Goal: Task Accomplishment & Management: Manage account settings

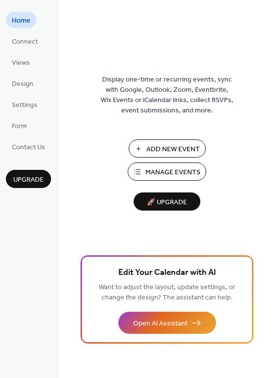
click at [158, 169] on span "Manage Events" at bounding box center [172, 173] width 55 height 10
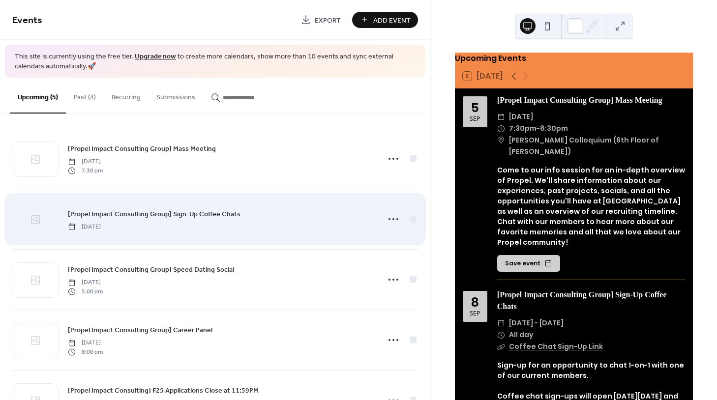
scroll to position [7, 0]
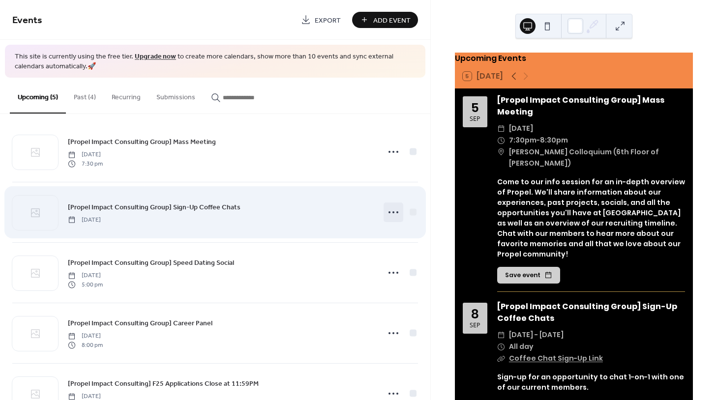
click at [394, 209] on icon at bounding box center [393, 212] width 16 height 16
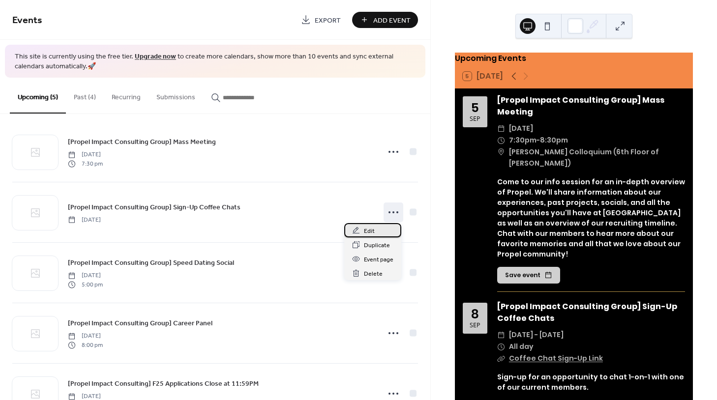
click at [382, 230] on div "Edit" at bounding box center [372, 230] width 57 height 14
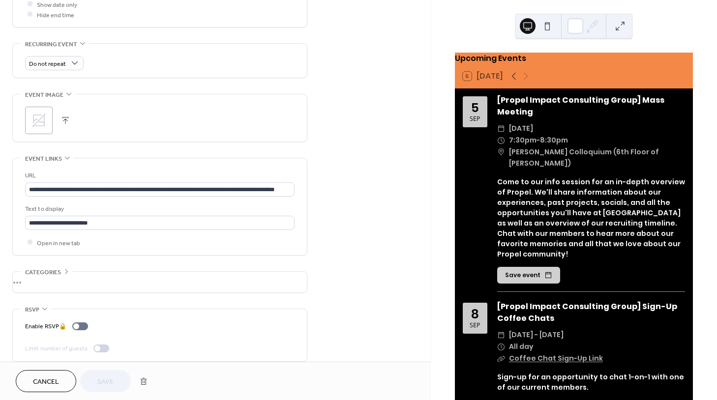
scroll to position [399, 0]
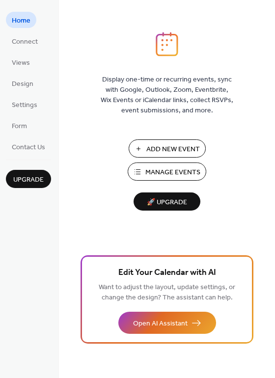
click at [168, 168] on span "Manage Events" at bounding box center [172, 173] width 55 height 10
click at [140, 174] on button "Manage Events" at bounding box center [167, 172] width 79 height 18
click at [33, 47] on span "Connect" at bounding box center [25, 42] width 26 height 10
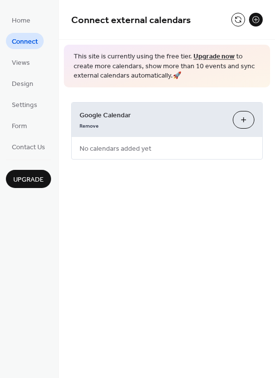
click at [249, 119] on button "Choose Calendars" at bounding box center [244, 120] width 22 height 18
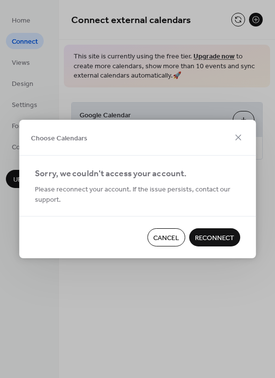
drag, startPoint x: 207, startPoint y: 236, endPoint x: 223, endPoint y: 168, distance: 70.1
click at [224, 169] on div "Choose Calendars Sorry, we couldn't access your account. Please reconnect your …" at bounding box center [137, 189] width 237 height 139
click at [234, 138] on icon at bounding box center [238, 138] width 12 height 12
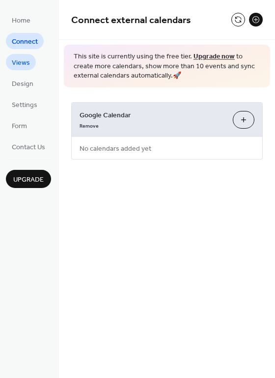
click at [29, 58] on span "Views" at bounding box center [21, 63] width 18 height 10
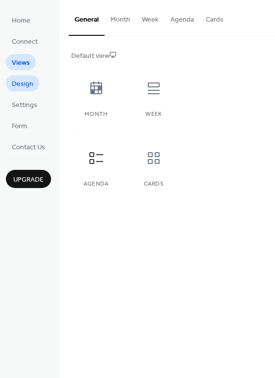
click at [29, 84] on span "Design" at bounding box center [23, 84] width 22 height 10
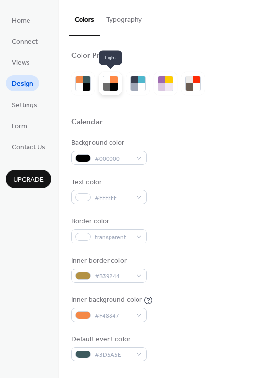
click at [110, 85] on div at bounding box center [111, 84] width 16 height 16
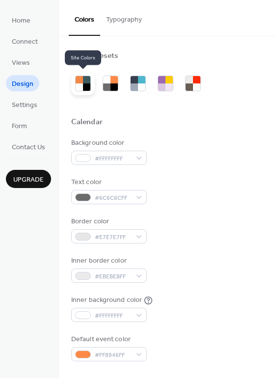
click at [85, 87] on div at bounding box center [86, 87] width 7 height 7
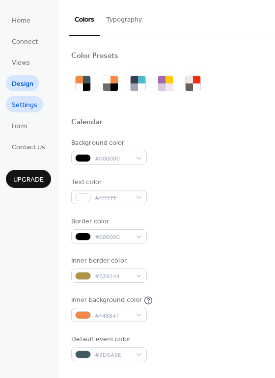
click at [20, 102] on span "Settings" at bounding box center [25, 105] width 26 height 10
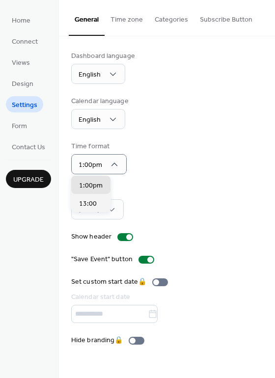
click at [196, 144] on div "Time format 1:00pm" at bounding box center [167, 158] width 192 height 33
click at [128, 234] on div at bounding box center [129, 237] width 6 height 6
click at [123, 237] on div at bounding box center [125, 237] width 16 height 8
click at [145, 262] on div at bounding box center [147, 260] width 16 height 8
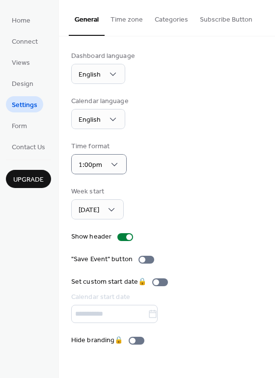
click at [181, 248] on div "Dashboard language English Calendar language English Time format 1:00pm Week st…" at bounding box center [167, 198] width 192 height 295
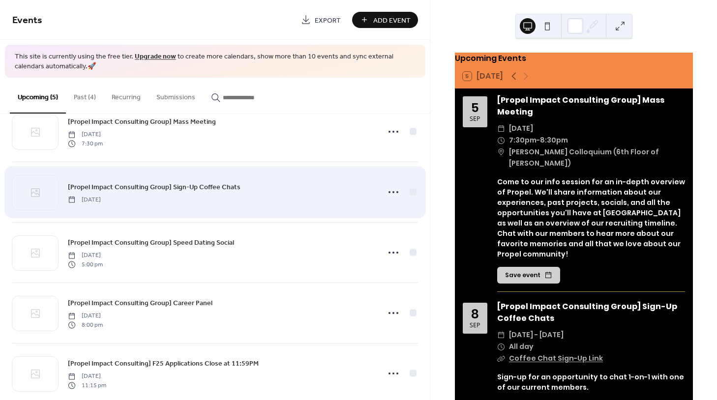
scroll to position [43, 0]
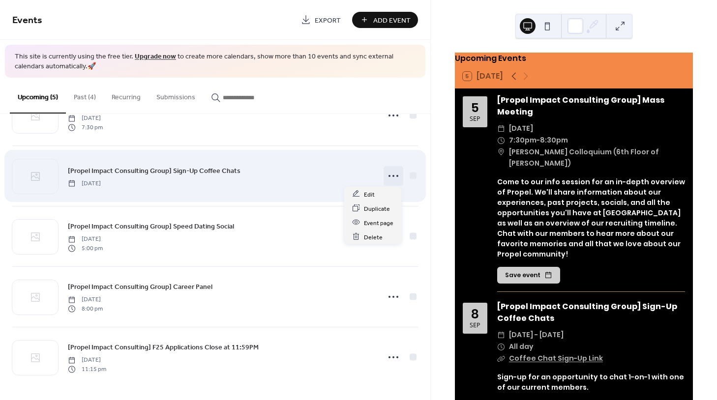
click at [389, 174] on icon at bounding box center [393, 176] width 16 height 16
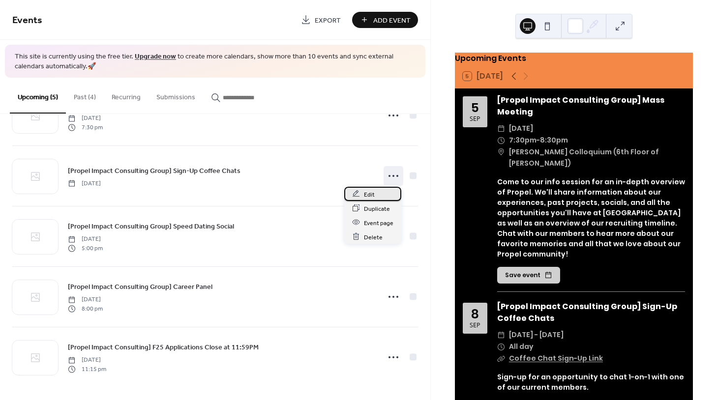
click at [380, 197] on div "Edit" at bounding box center [372, 194] width 57 height 14
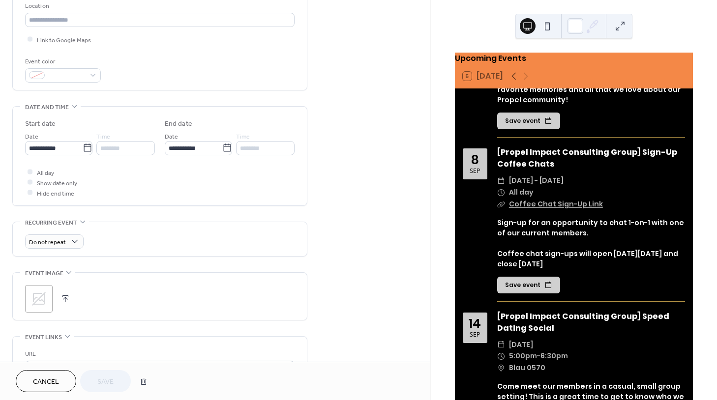
scroll to position [158, 0]
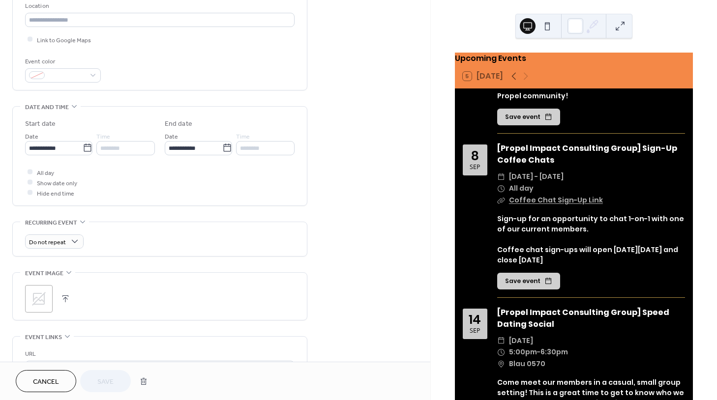
click at [556, 195] on link "Coffee Chat Sign-Up Link" at bounding box center [556, 200] width 94 height 10
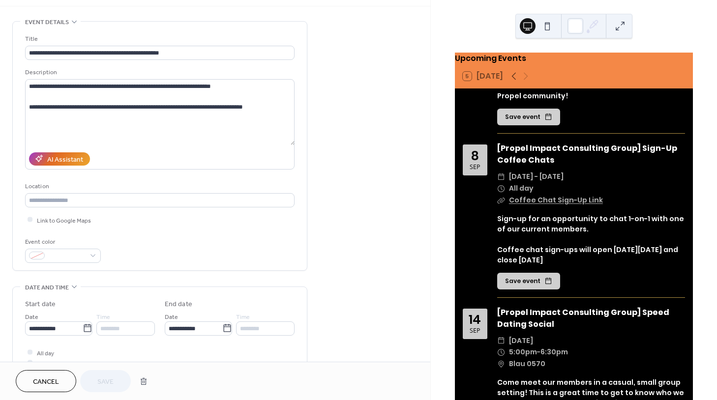
scroll to position [0, 0]
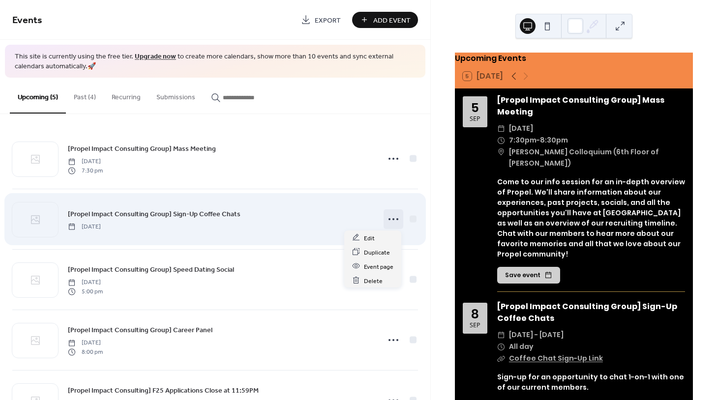
click at [395, 218] on icon at bounding box center [393, 219] width 16 height 16
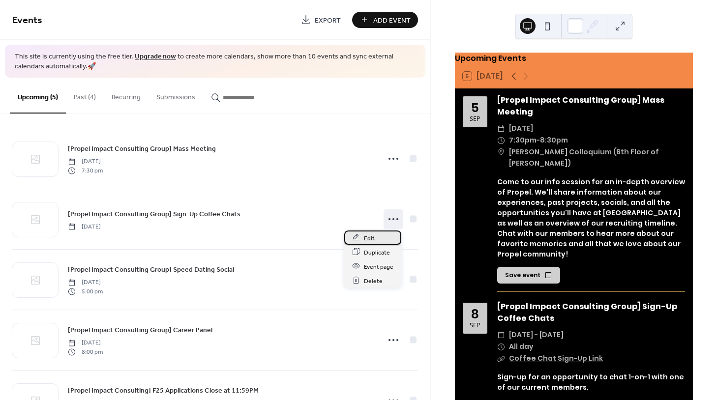
click at [382, 238] on div "Edit" at bounding box center [372, 238] width 57 height 14
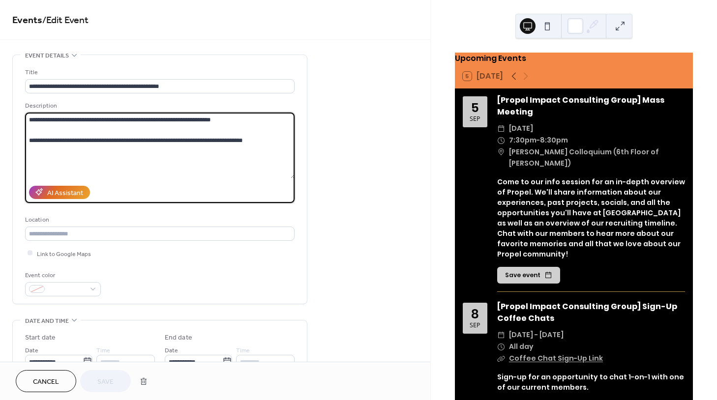
click at [174, 157] on textarea "**********" at bounding box center [160, 146] width 270 height 66
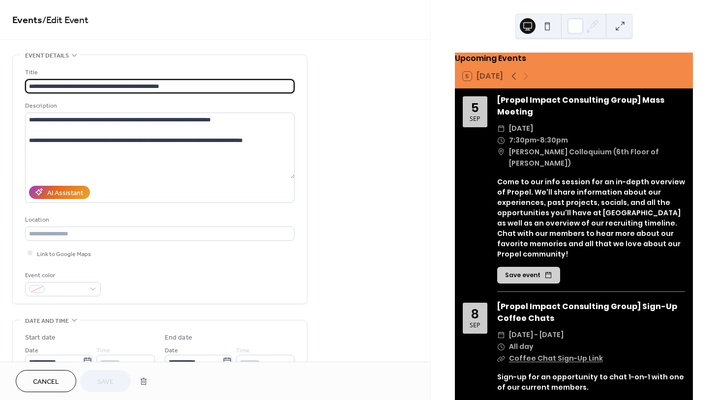
click at [149, 85] on input "**********" at bounding box center [159, 86] width 269 height 14
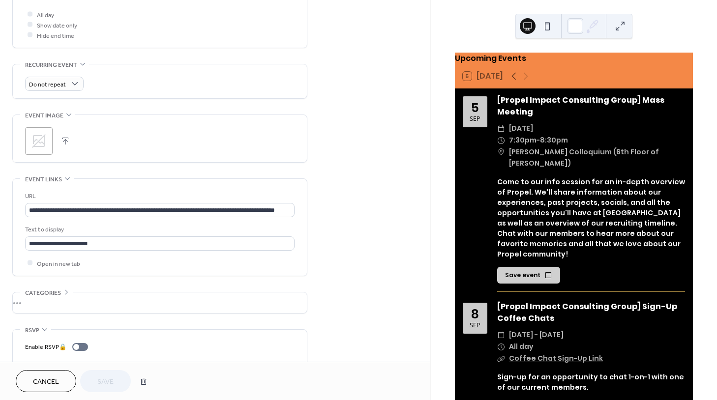
click at [45, 377] on span "Cancel" at bounding box center [46, 382] width 26 height 10
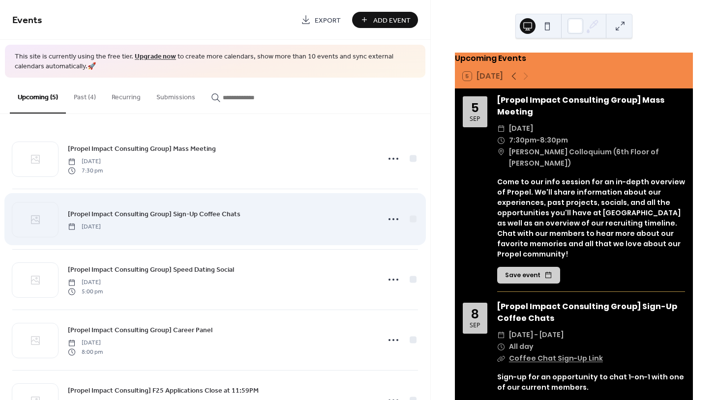
scroll to position [43, 0]
